Goal: Task Accomplishment & Management: Manage account settings

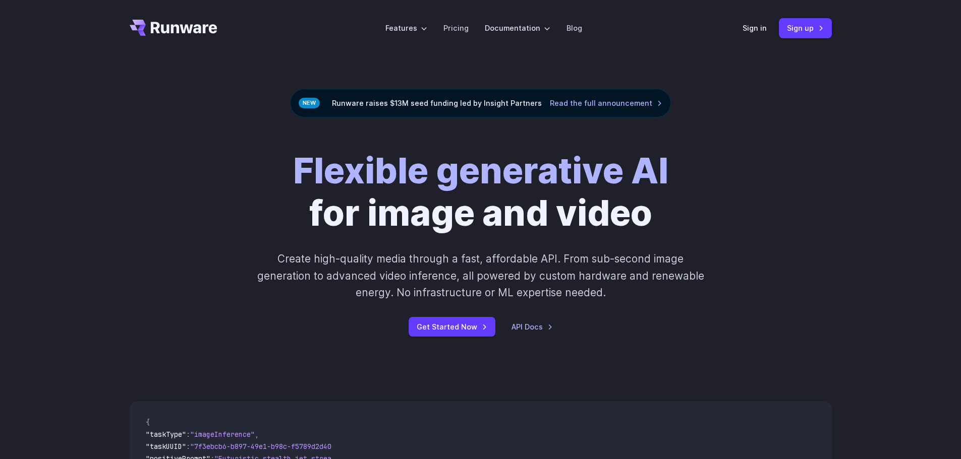
click at [797, 36] on link "Sign up" at bounding box center [805, 28] width 53 height 20
click at [745, 30] on link "Sign in" at bounding box center [754, 28] width 24 height 12
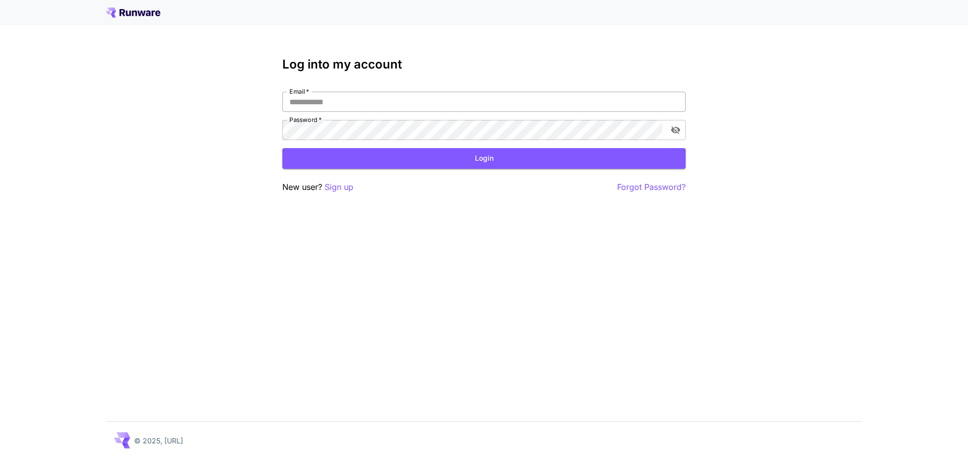
type input "**********"
drag, startPoint x: 331, startPoint y: 107, endPoint x: 335, endPoint y: 111, distance: 6.4
click at [331, 107] on input "**********" at bounding box center [483, 102] width 403 height 20
drag, startPoint x: 515, startPoint y: 244, endPoint x: 528, endPoint y: 228, distance: 20.1
click at [519, 243] on div "**********" at bounding box center [484, 229] width 968 height 459
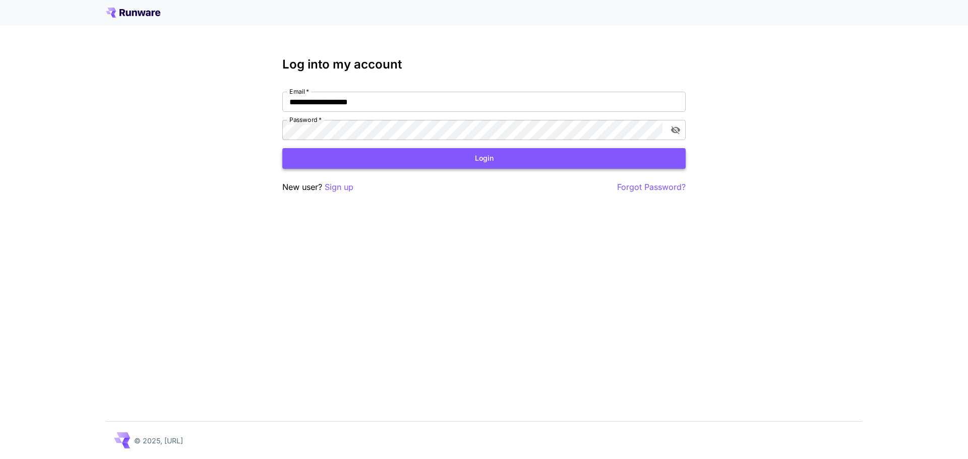
click at [512, 161] on button "Login" at bounding box center [483, 158] width 403 height 21
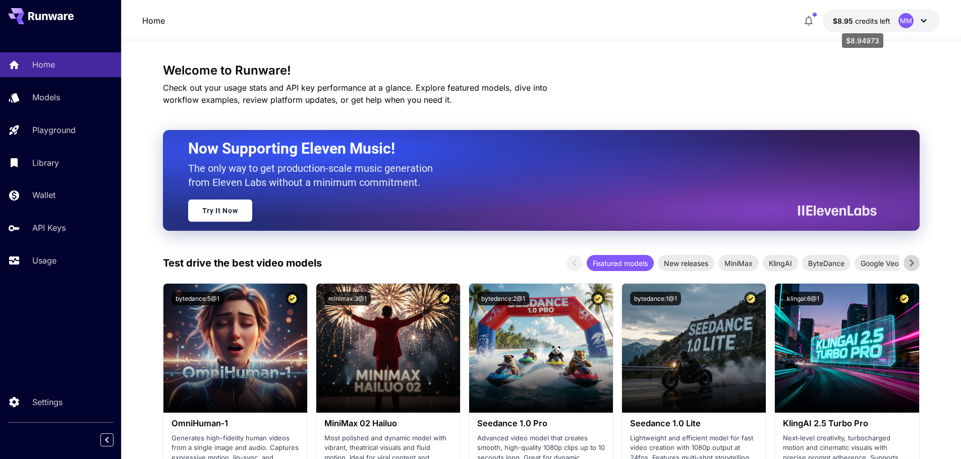
click at [856, 22] on span "credits left" at bounding box center [872, 21] width 35 height 9
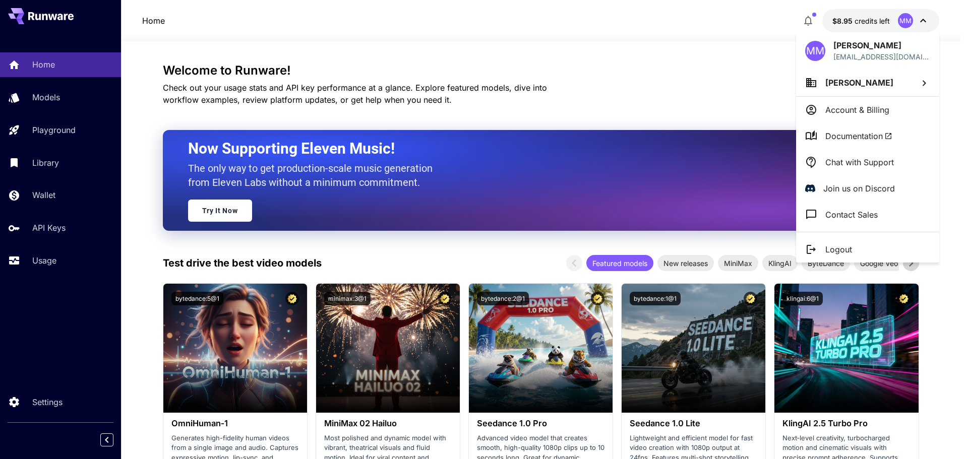
drag, startPoint x: 857, startPoint y: 29, endPoint x: 857, endPoint y: 22, distance: 6.6
click at [857, 28] on div at bounding box center [484, 229] width 968 height 459
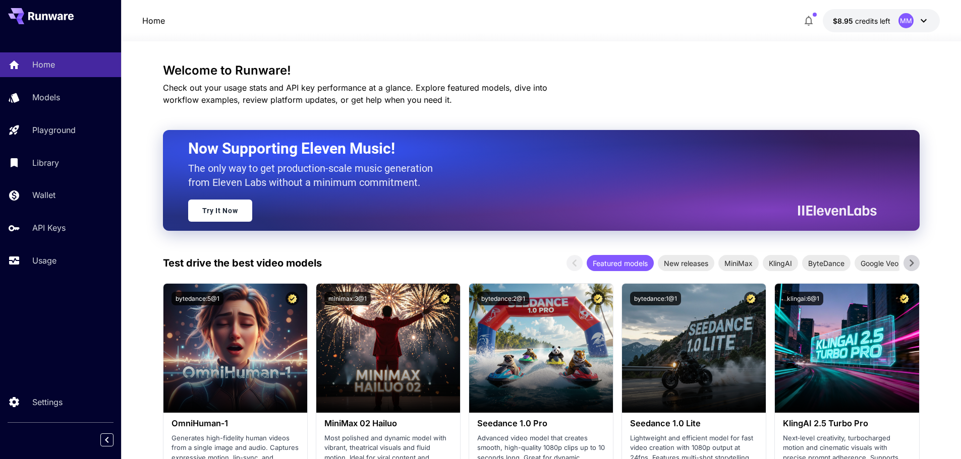
click at [856, 20] on span "credits left" at bounding box center [872, 21] width 35 height 9
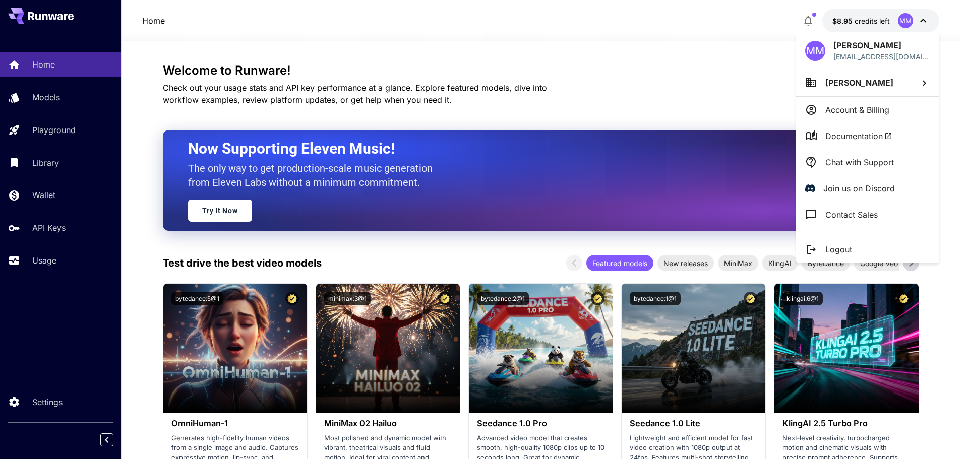
click at [845, 18] on div at bounding box center [484, 229] width 968 height 459
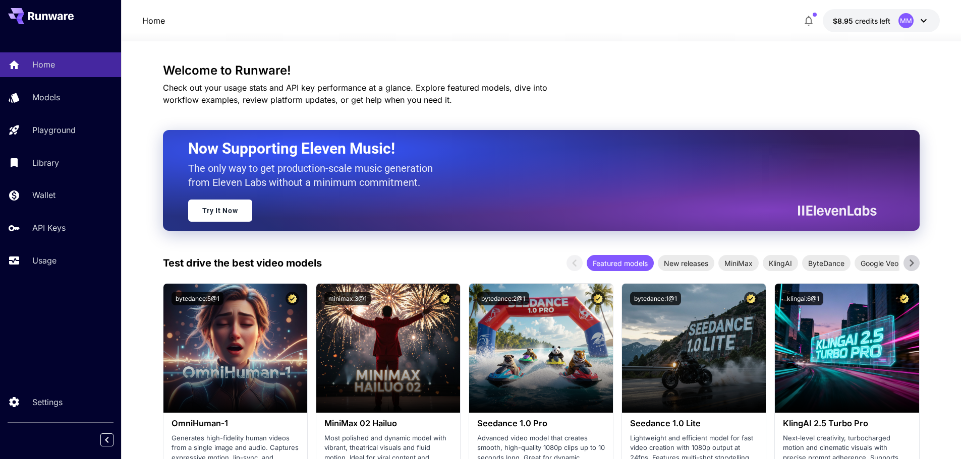
click at [932, 16] on button "$8.95 credits left MM" at bounding box center [881, 20] width 117 height 23
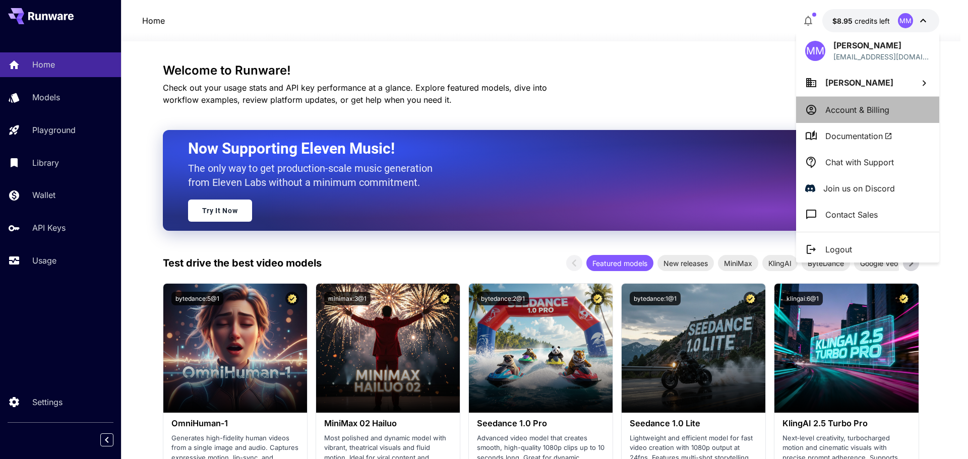
click at [866, 107] on p "Account & Billing" at bounding box center [858, 110] width 64 height 12
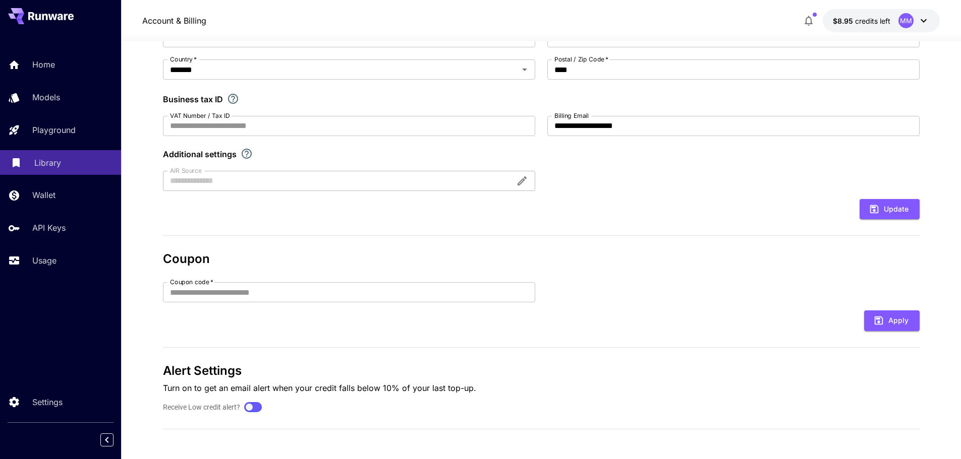
scroll to position [157, 0]
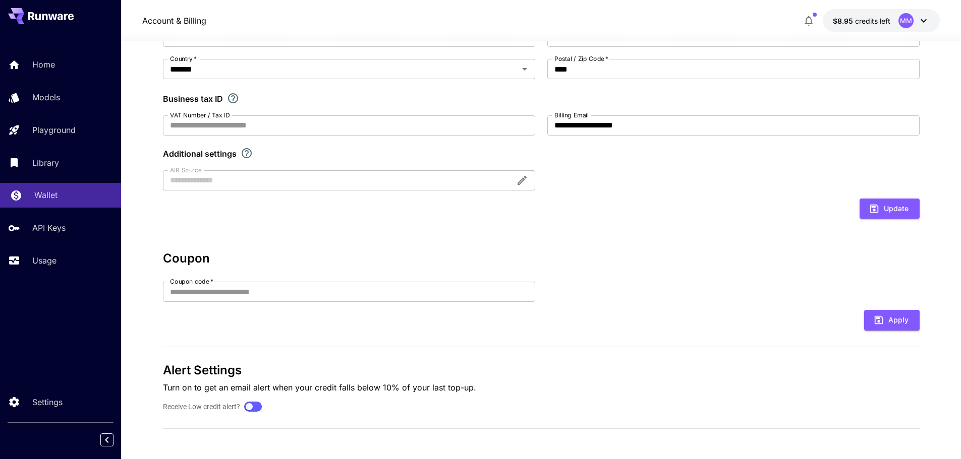
click at [54, 196] on p "Wallet" at bounding box center [45, 195] width 23 height 12
